Goal: Task Accomplishment & Management: Use online tool/utility

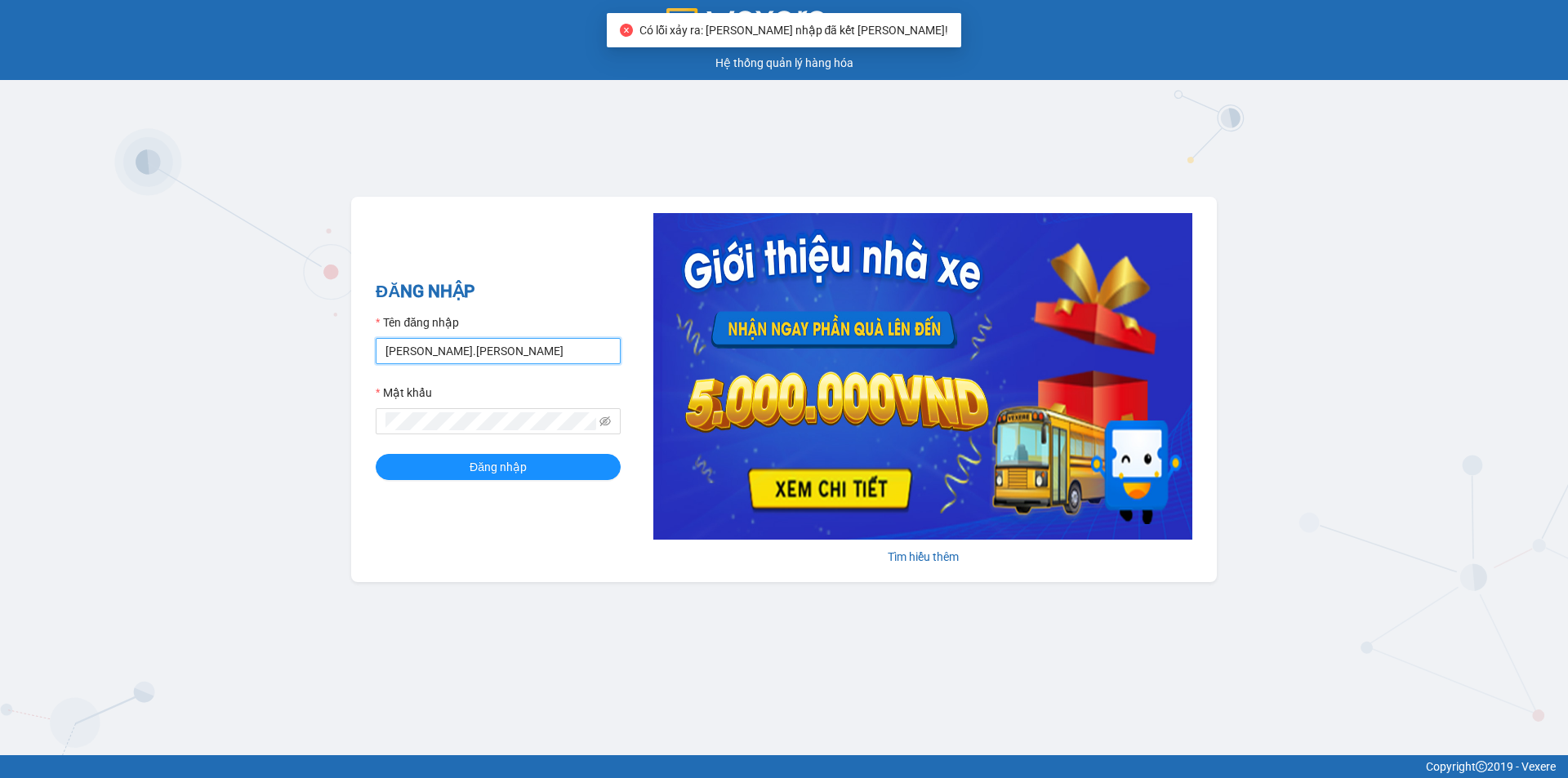
click at [482, 346] on input "duyen.minhtam" at bounding box center [498, 351] width 245 height 26
type input "d"
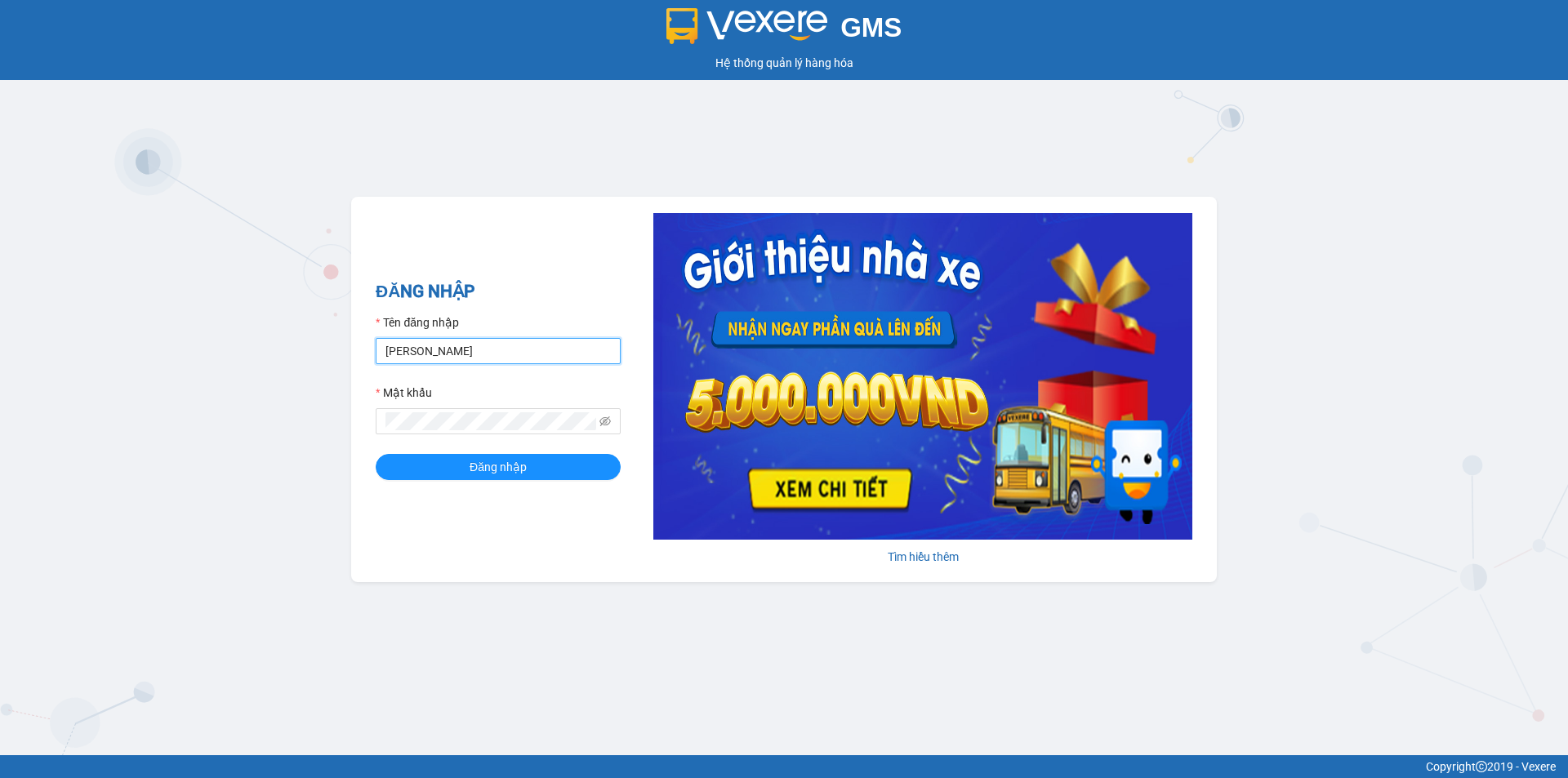
type input "kimthuy.minhtam"
click at [376, 454] on button "Đăng nhập" at bounding box center [498, 467] width 245 height 26
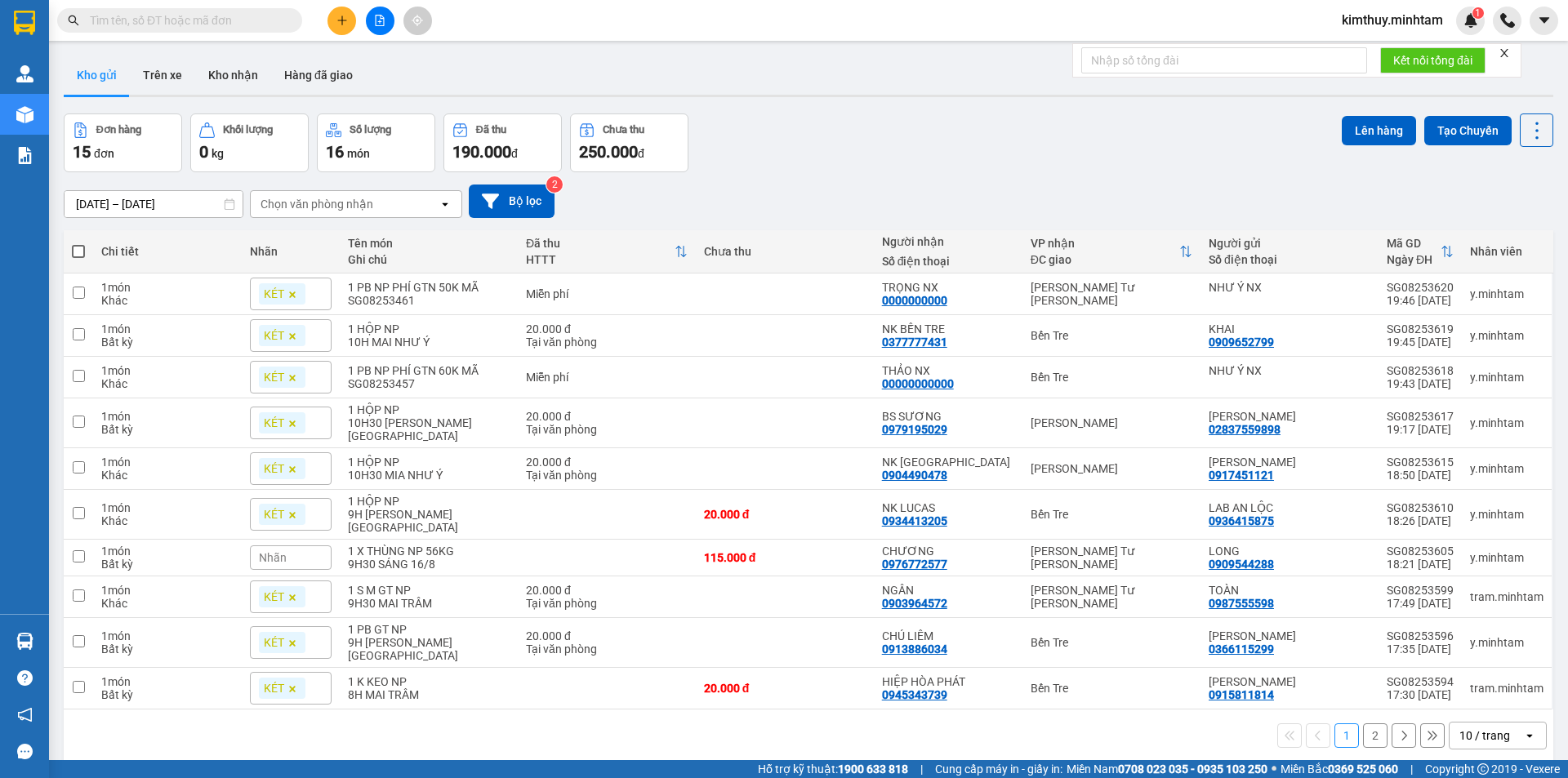
click at [181, 15] on input "text" at bounding box center [186, 20] width 193 height 18
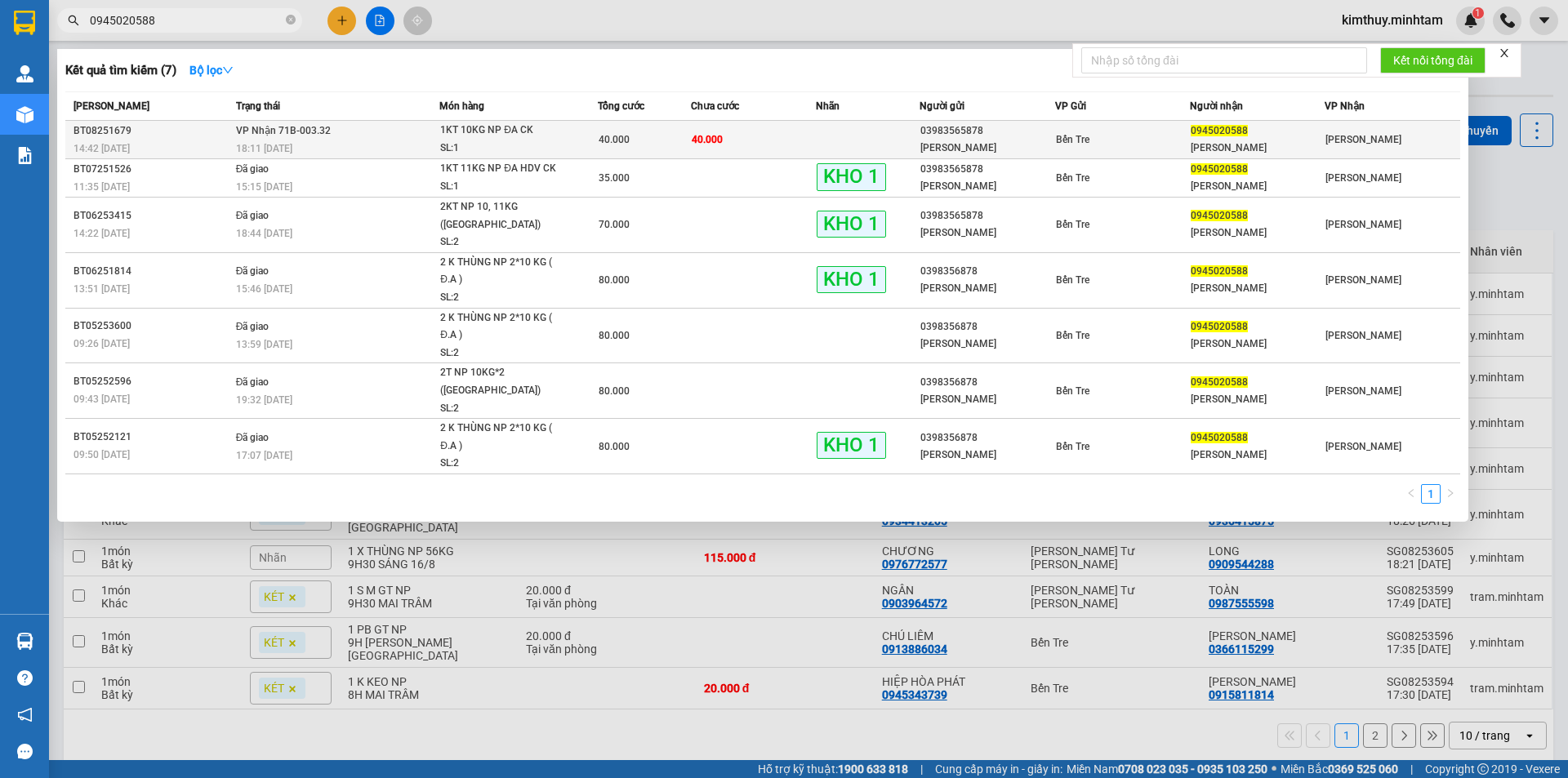
type input "0945020588"
click at [252, 140] on div "18:11 [DATE]" at bounding box center [338, 148] width 203 height 18
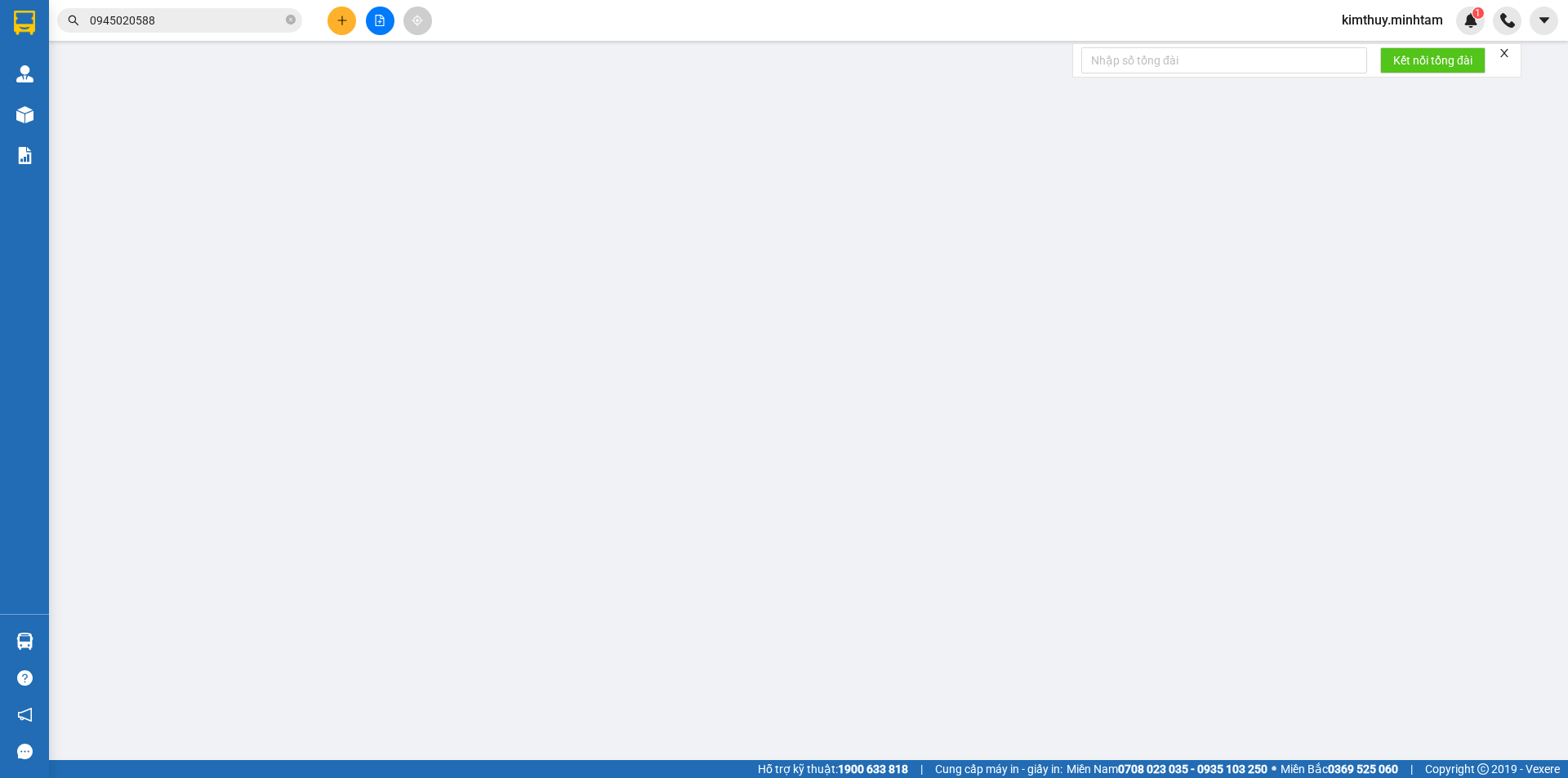
type input "03983565878"
type input "[PERSON_NAME]"
type input "0945020588"
type input "[PERSON_NAME]"
type input "R"
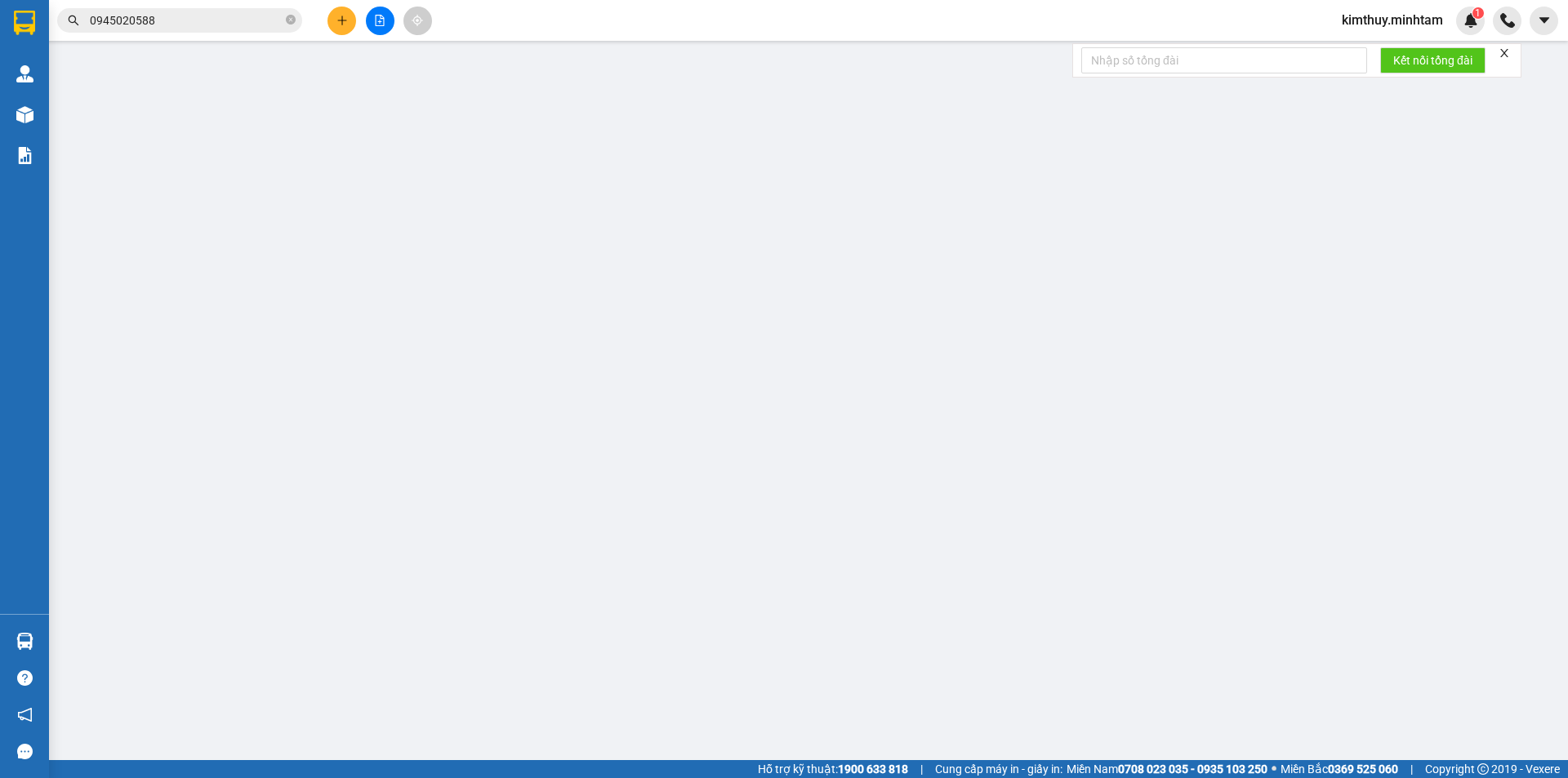
type input "40.000"
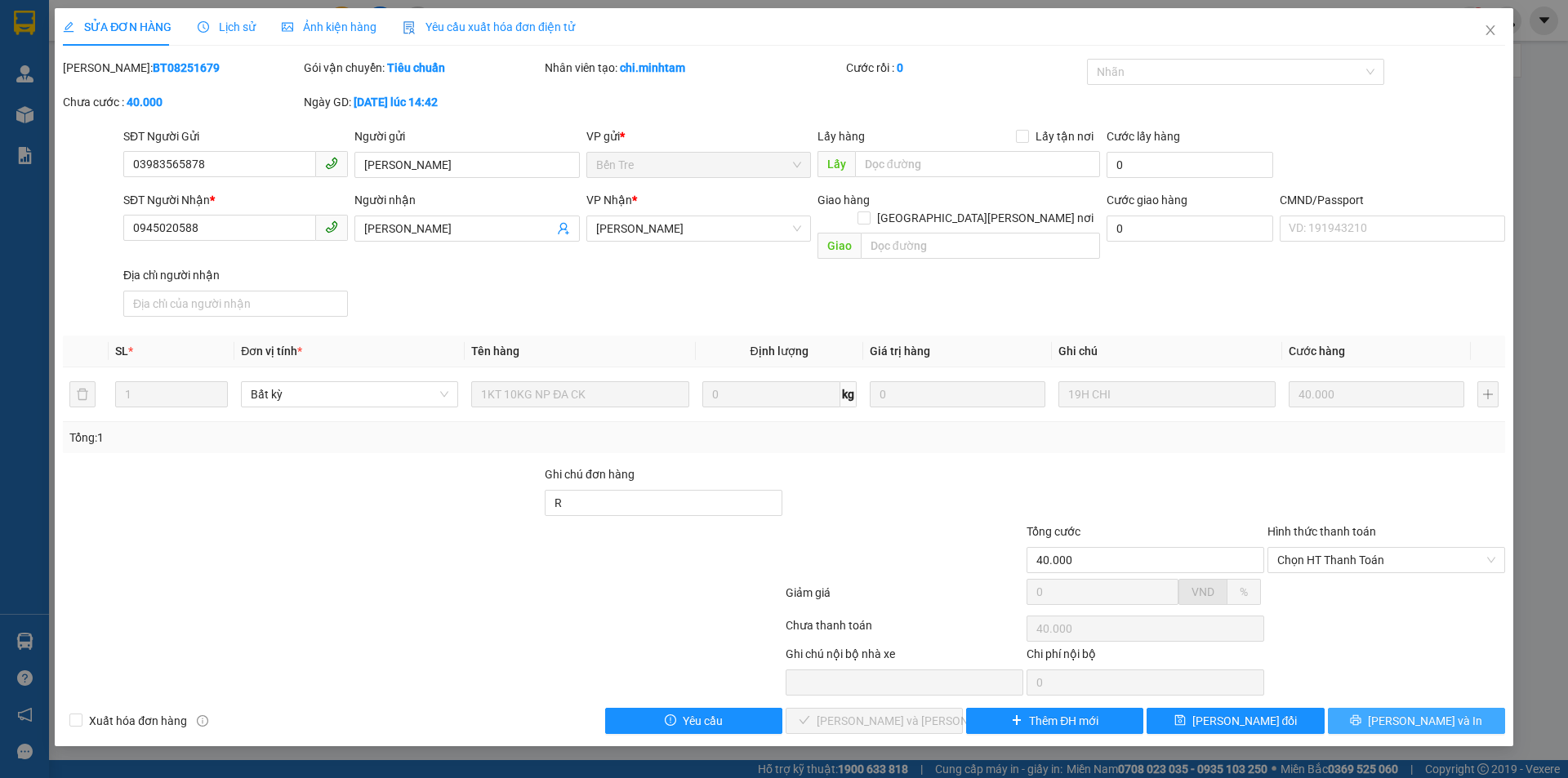
click at [1398, 708] on button "[PERSON_NAME] và In" at bounding box center [1416, 721] width 177 height 26
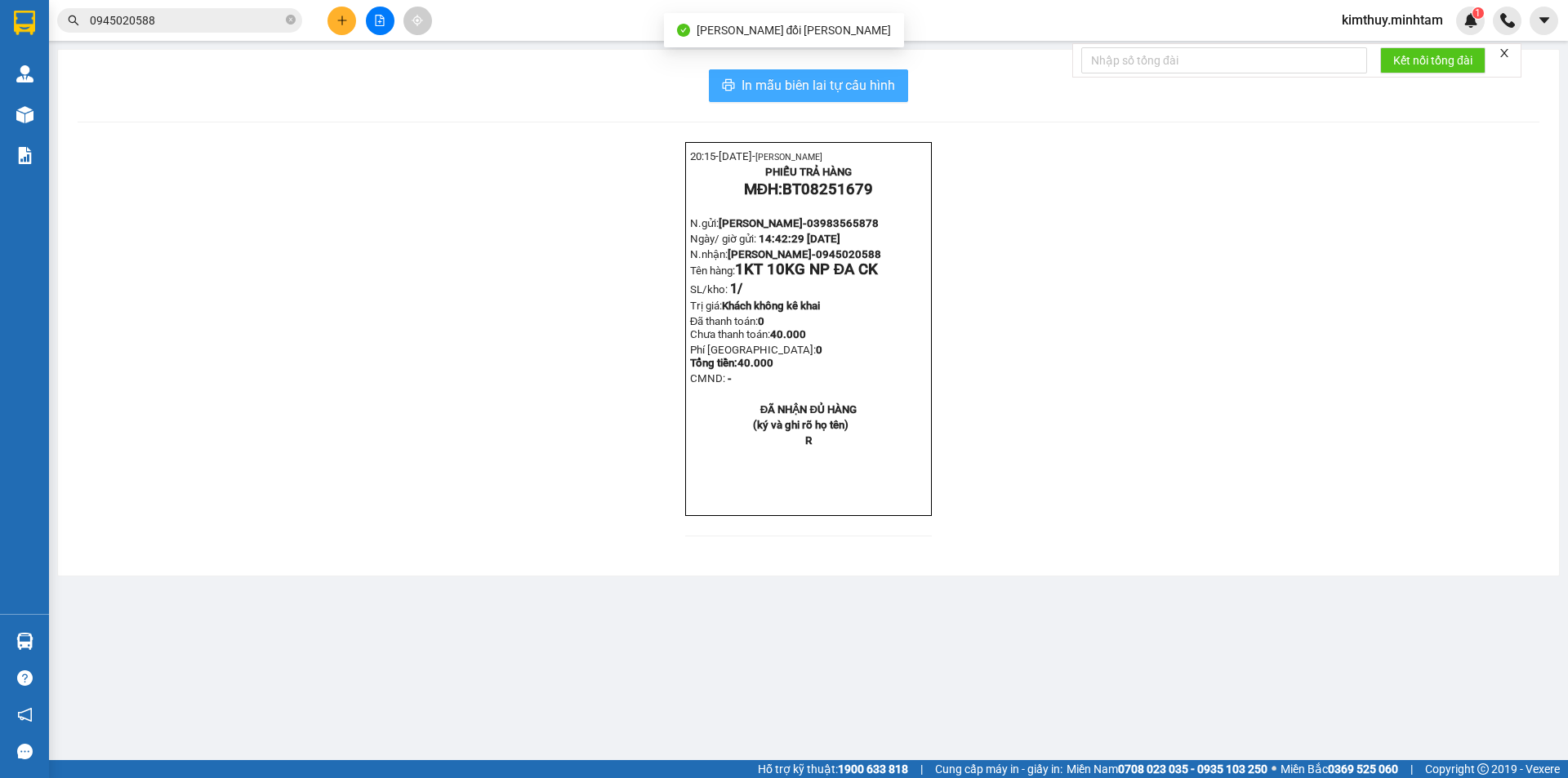
click at [786, 84] on span "In mẫu biên lai tự cấu hình" at bounding box center [817, 85] width 153 height 20
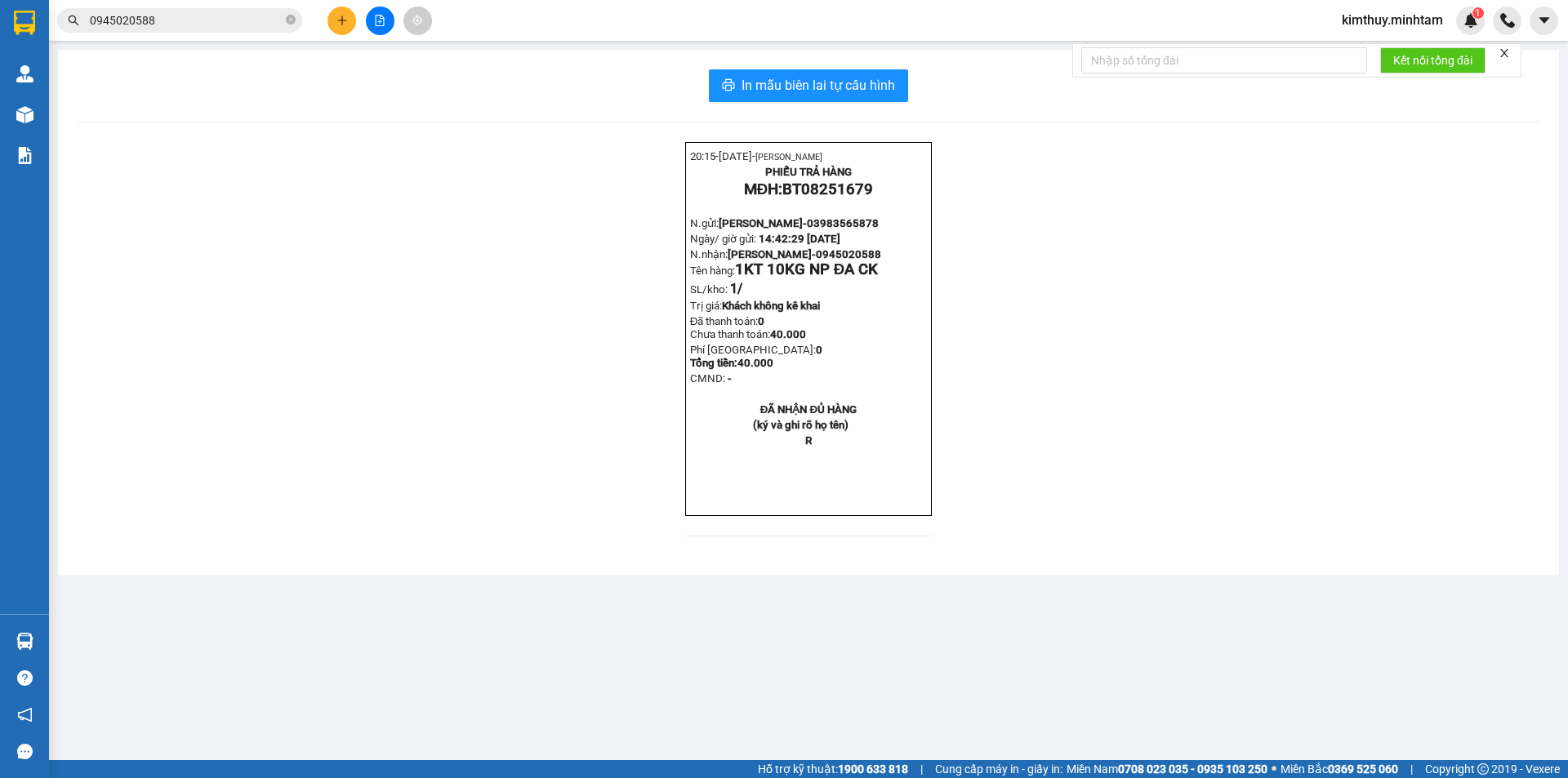
click at [1401, 10] on span "kimthuy.minhtam" at bounding box center [1393, 19] width 128 height 20
click at [1373, 54] on span "Đăng xuất" at bounding box center [1399, 50] width 95 height 18
